Goal: Find specific page/section: Find specific page/section

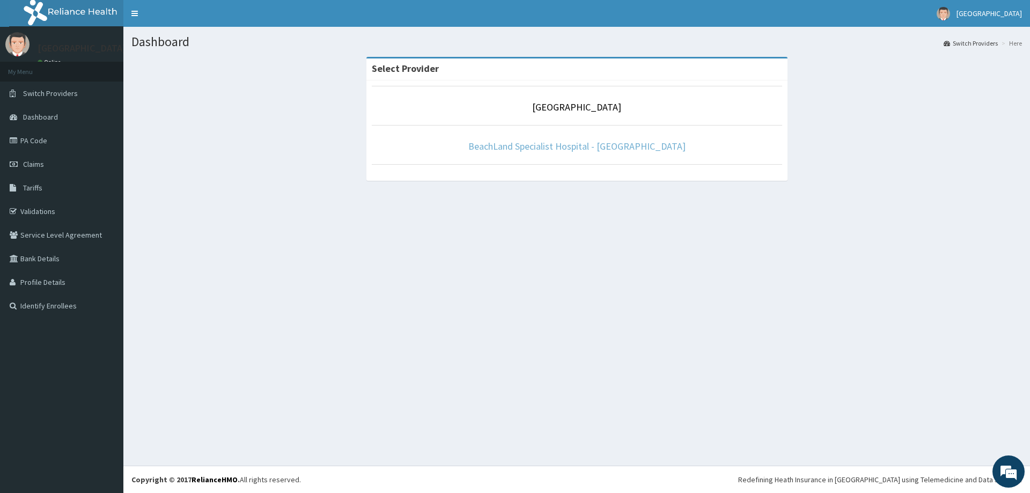
click at [601, 147] on link "BeachLand Specialist Hospital - [GEOGRAPHIC_DATA]" at bounding box center [576, 146] width 217 height 12
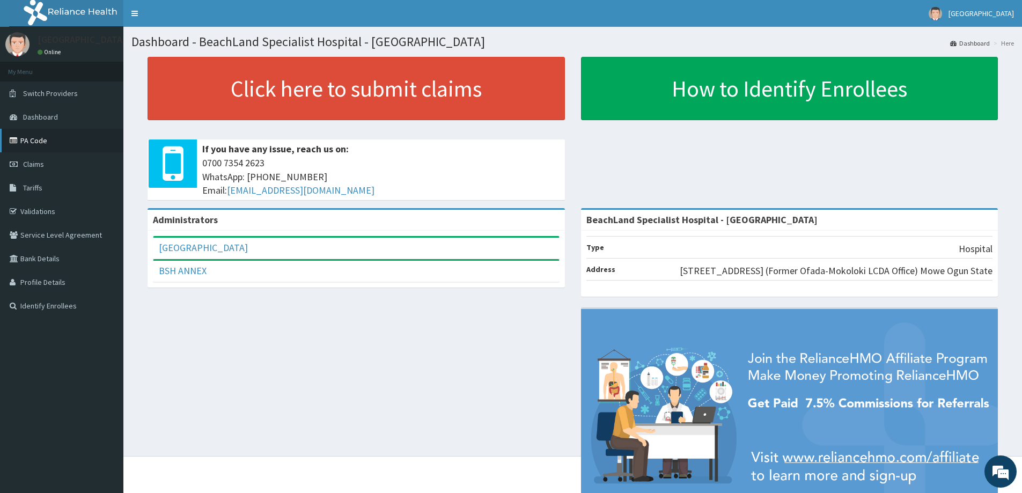
click at [63, 144] on link "PA Code" at bounding box center [61, 141] width 123 height 24
